Goal: Task Accomplishment & Management: Use online tool/utility

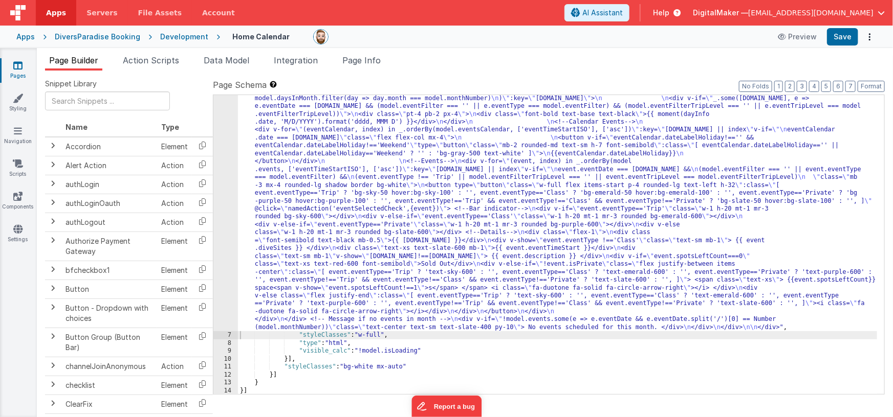
scroll to position [522, 0]
click at [27, 34] on div "Apps" at bounding box center [25, 37] width 18 height 10
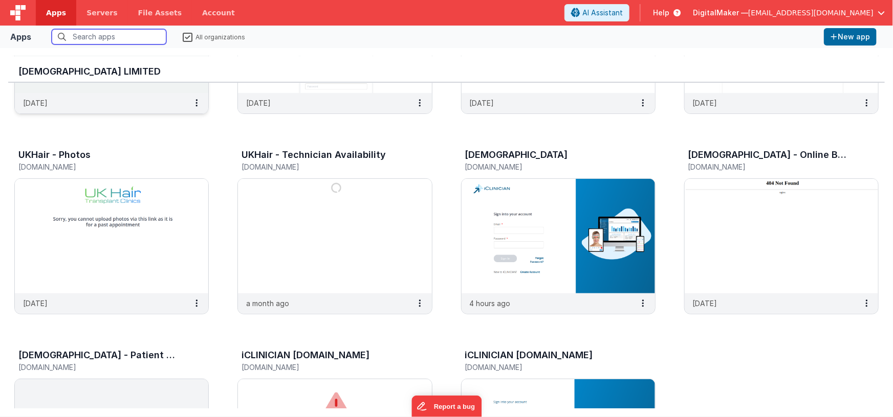
scroll to position [162, 0]
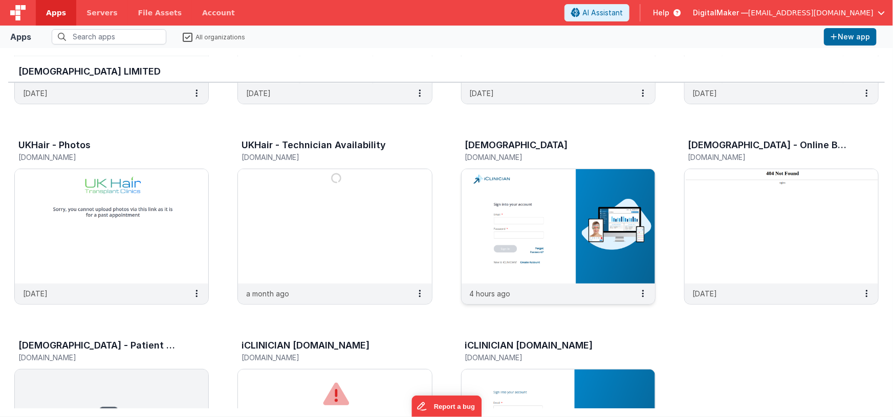
click at [484, 210] on img at bounding box center [557, 226] width 193 height 115
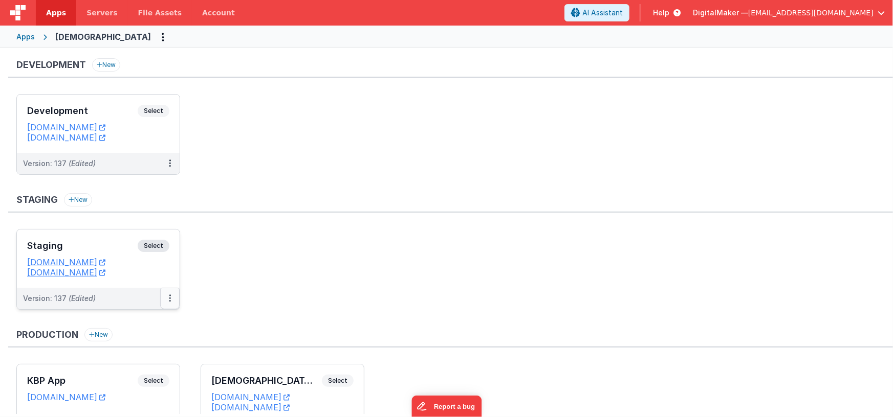
click at [172, 292] on button at bounding box center [169, 298] width 19 height 21
click at [136, 319] on link "Edit" at bounding box center [135, 322] width 90 height 18
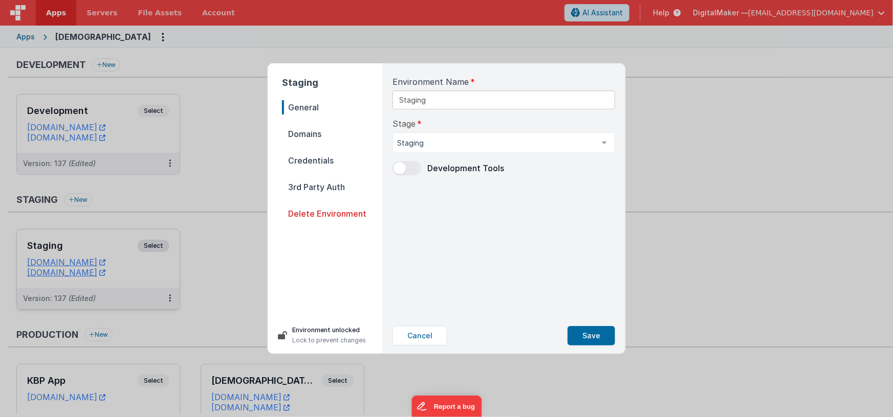
click at [308, 127] on span "Domains" at bounding box center [332, 134] width 100 height 14
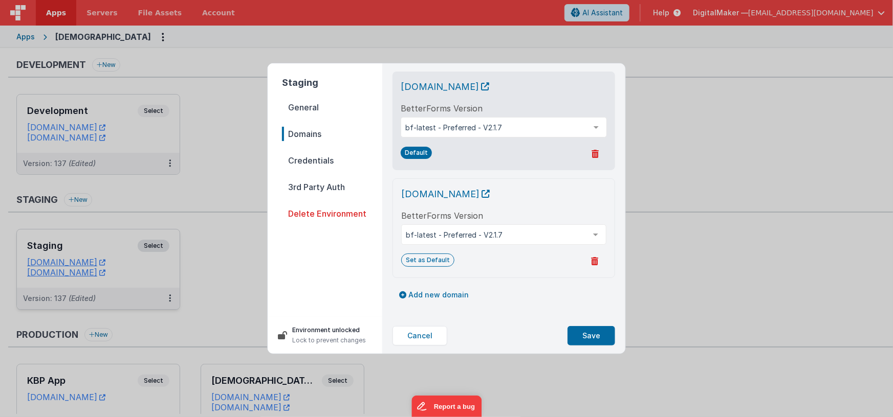
click at [519, 100] on div "[DOMAIN_NAME] BetterForms Version bf-latest - Preferred - V2.1.7 bf-latest - Pr…" at bounding box center [504, 121] width 206 height 82
click at [421, 336] on button "Cancel" at bounding box center [419, 335] width 55 height 19
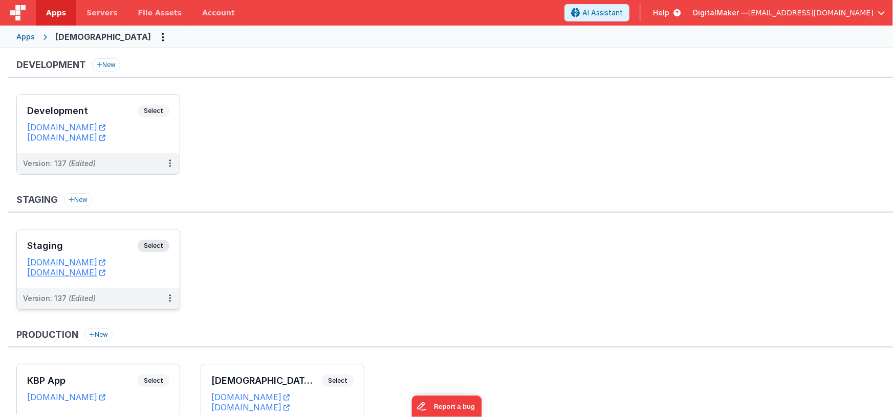
click at [308, 235] on ul "Staging Select URLs [DOMAIN_NAME] [DOMAIN_NAME] Version: 137 (Edited)" at bounding box center [454, 274] width 876 height 91
click at [122, 113] on h3 "Development" at bounding box center [82, 111] width 110 height 10
